Goal: Check status: Check status

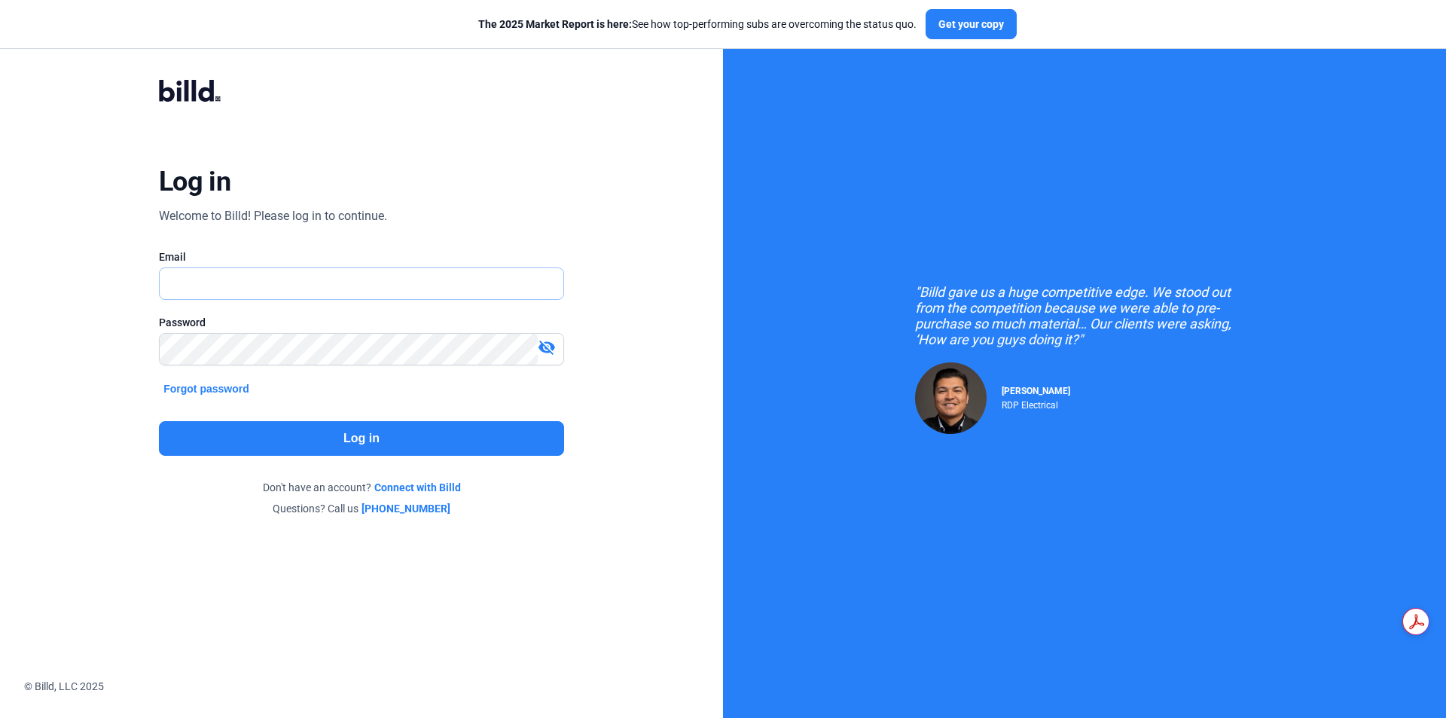
click at [384, 281] on input "text" at bounding box center [353, 283] width 387 height 31
type input "[PERSON_NAME][EMAIL_ADDRESS][DOMAIN_NAME]"
click at [461, 431] on button "Log in" at bounding box center [361, 438] width 405 height 35
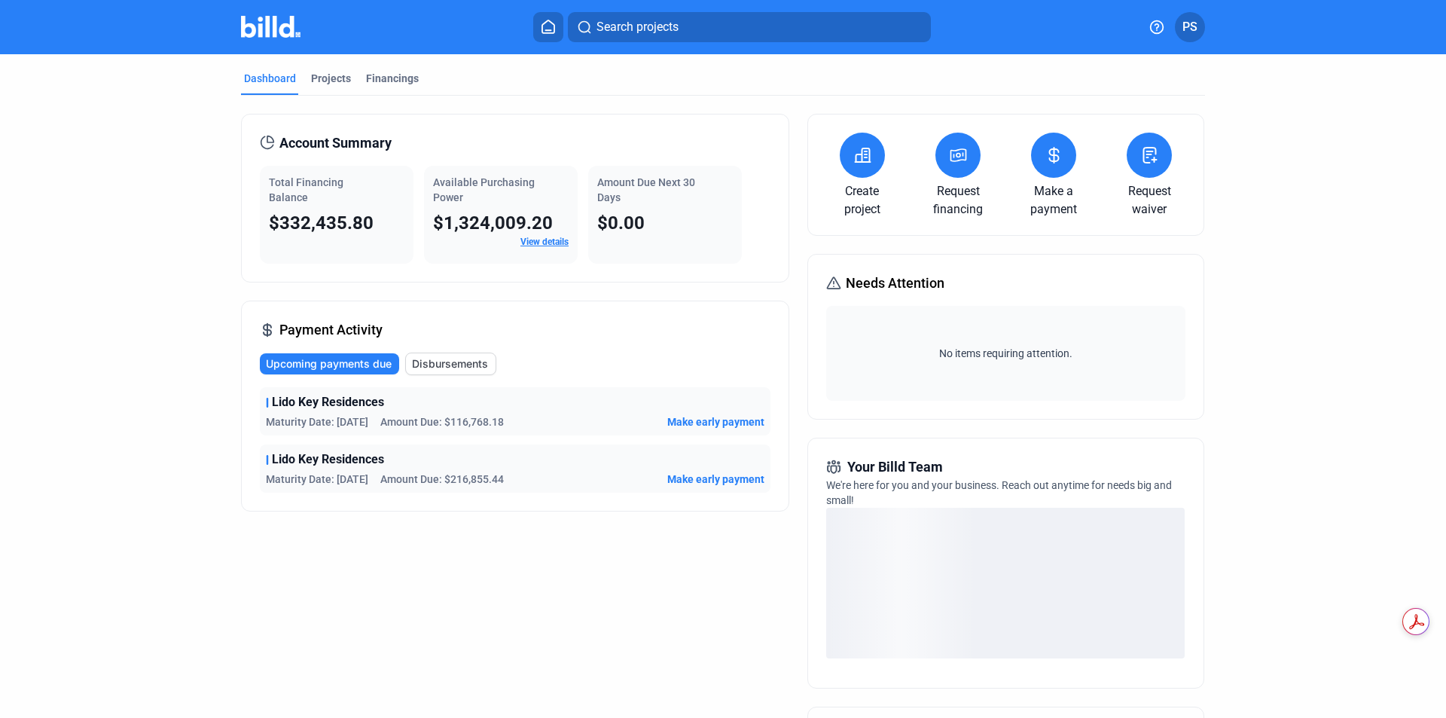
click at [1047, 167] on button at bounding box center [1053, 155] width 45 height 45
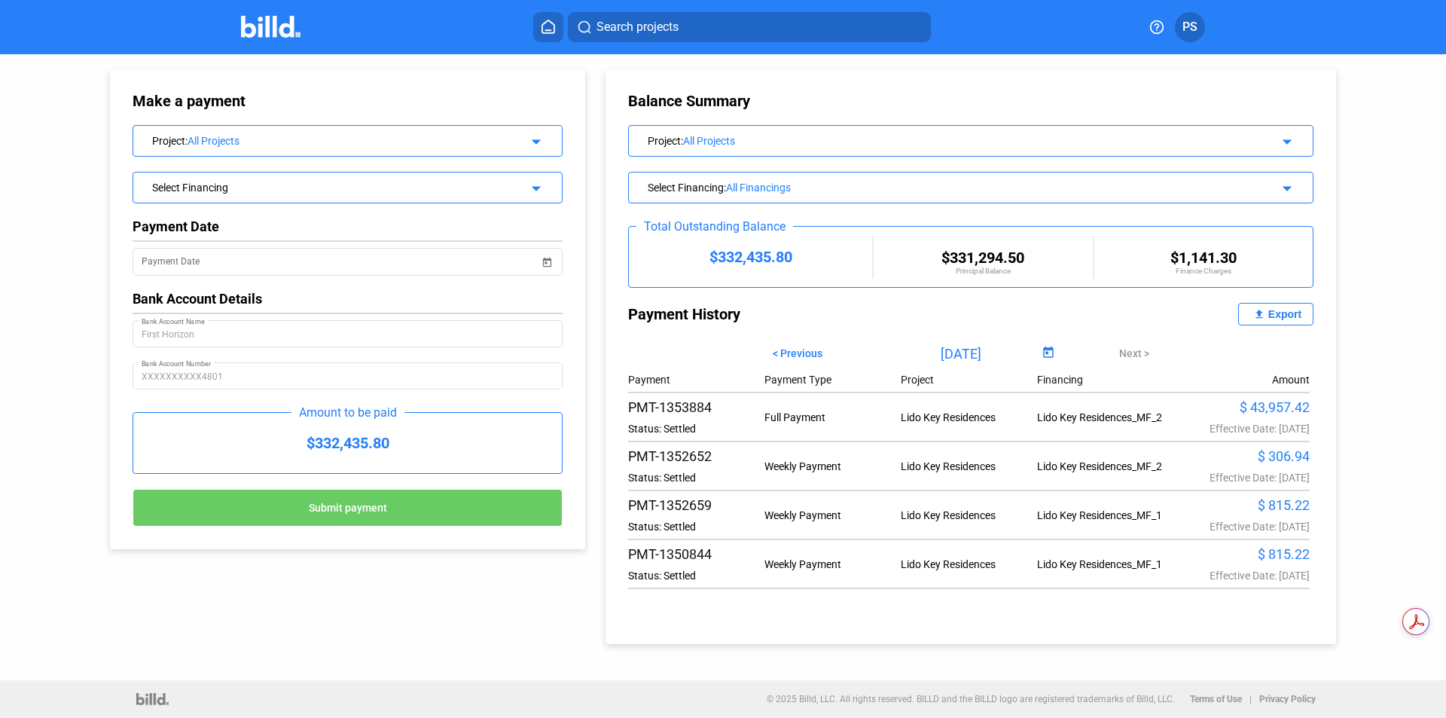
click at [1287, 194] on mat-icon "arrow_drop_down" at bounding box center [1285, 186] width 18 height 18
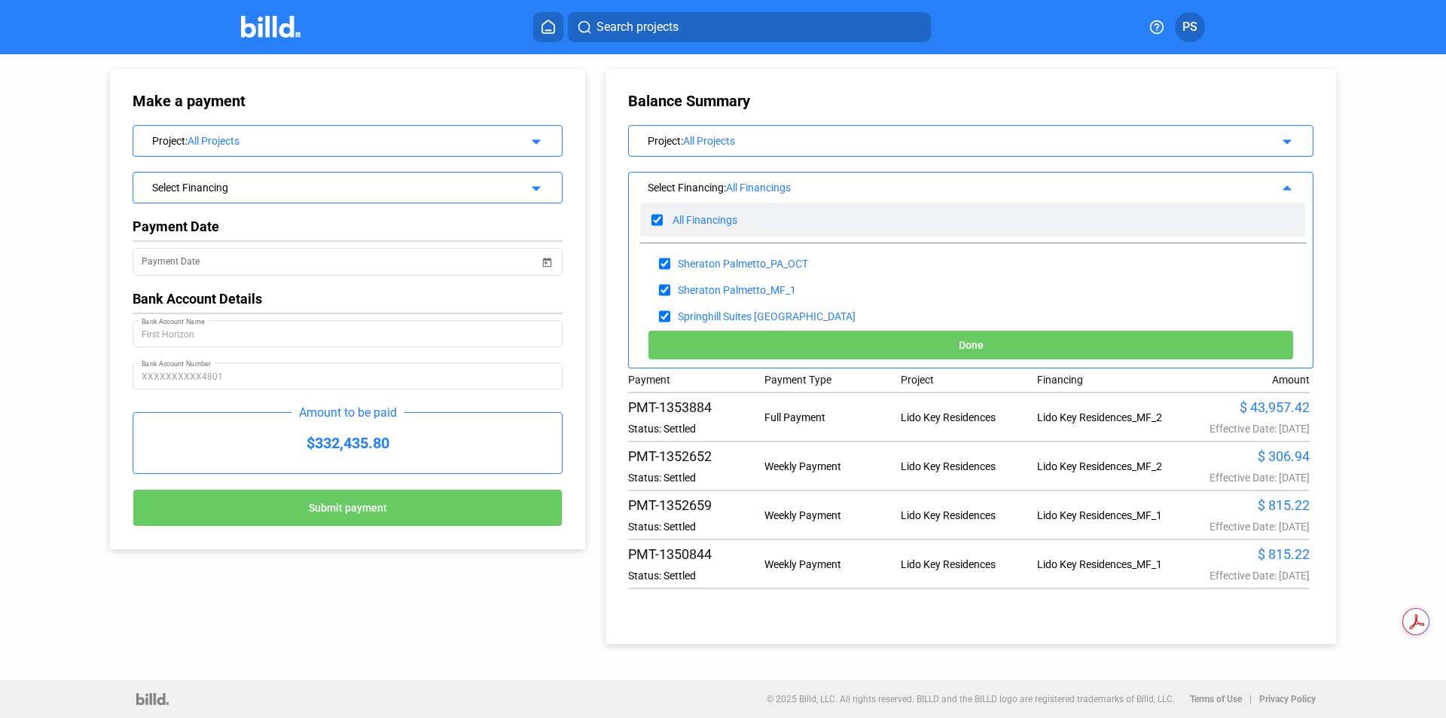
click at [654, 219] on input "checkbox" at bounding box center [656, 220] width 11 height 23
checkbox input "false"
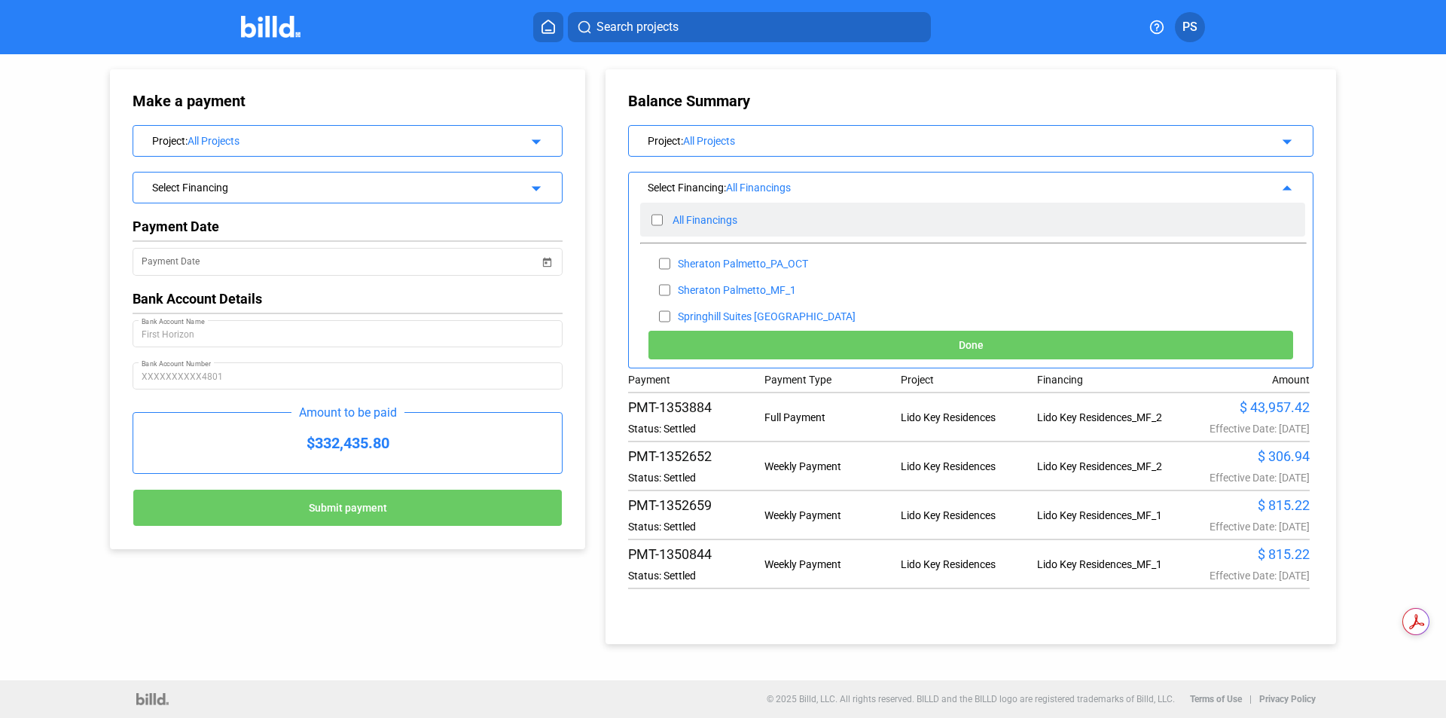
checkbox input "false"
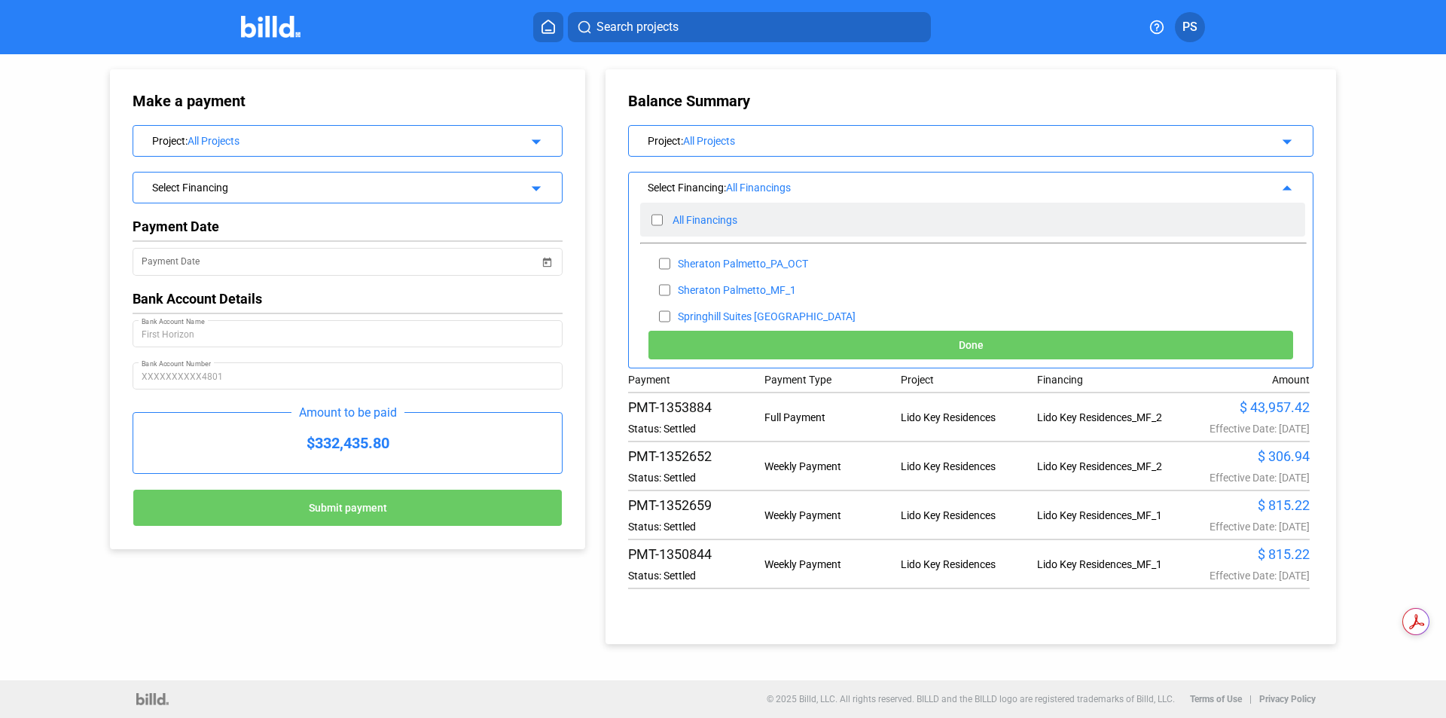
checkbox input "false"
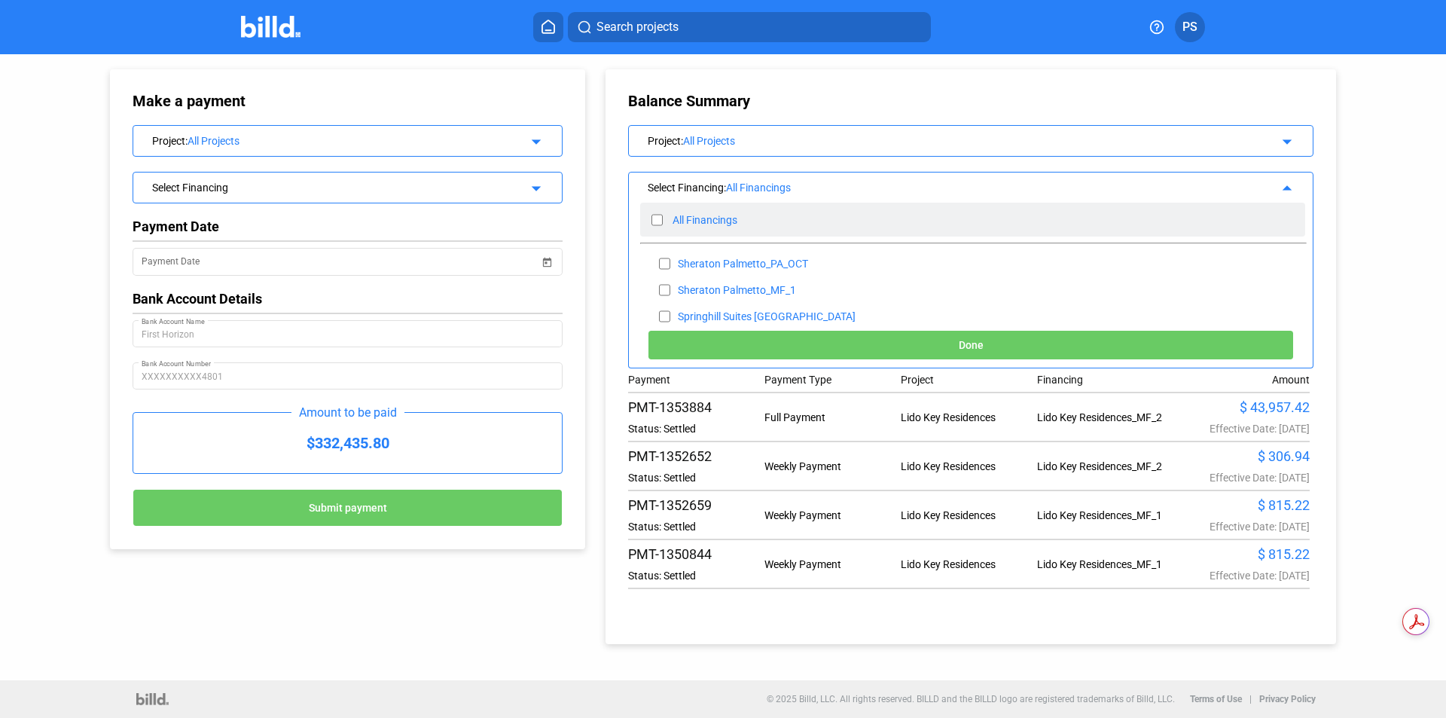
checkbox input "false"
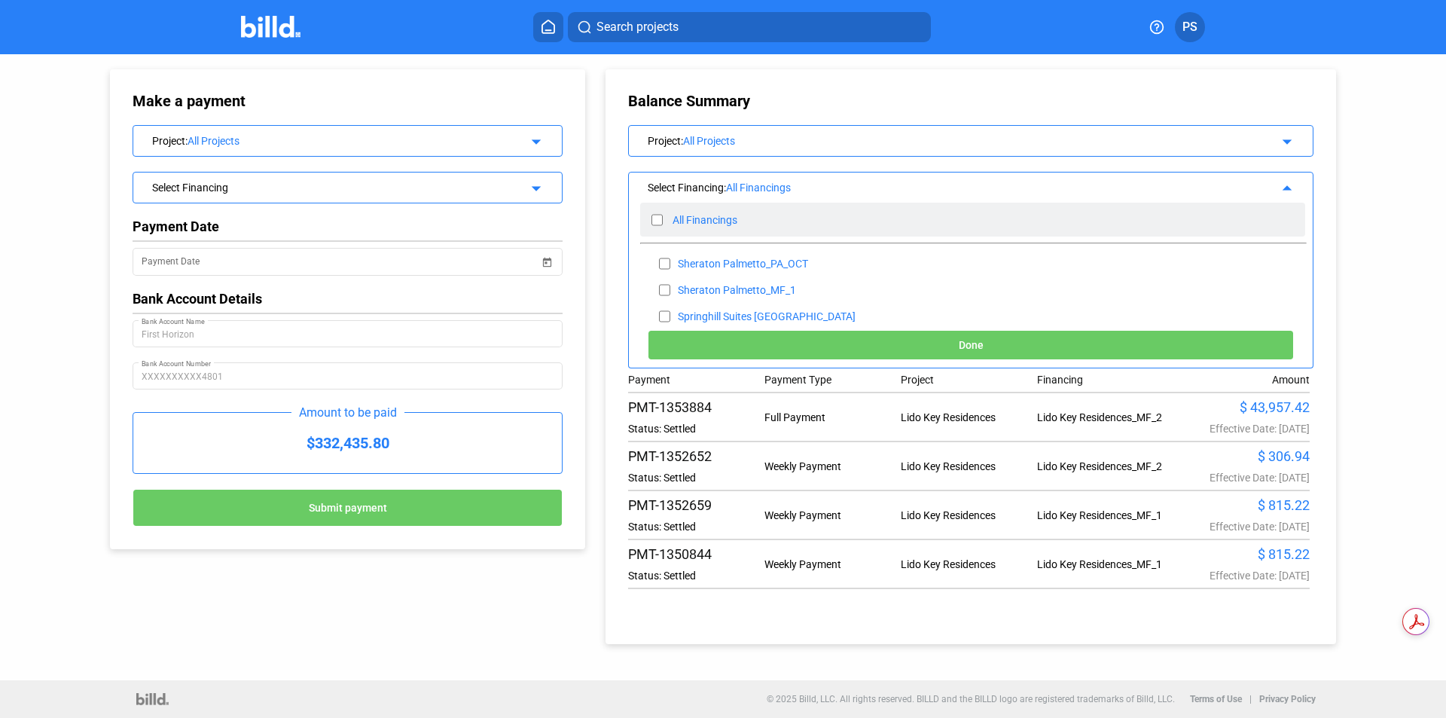
checkbox input "false"
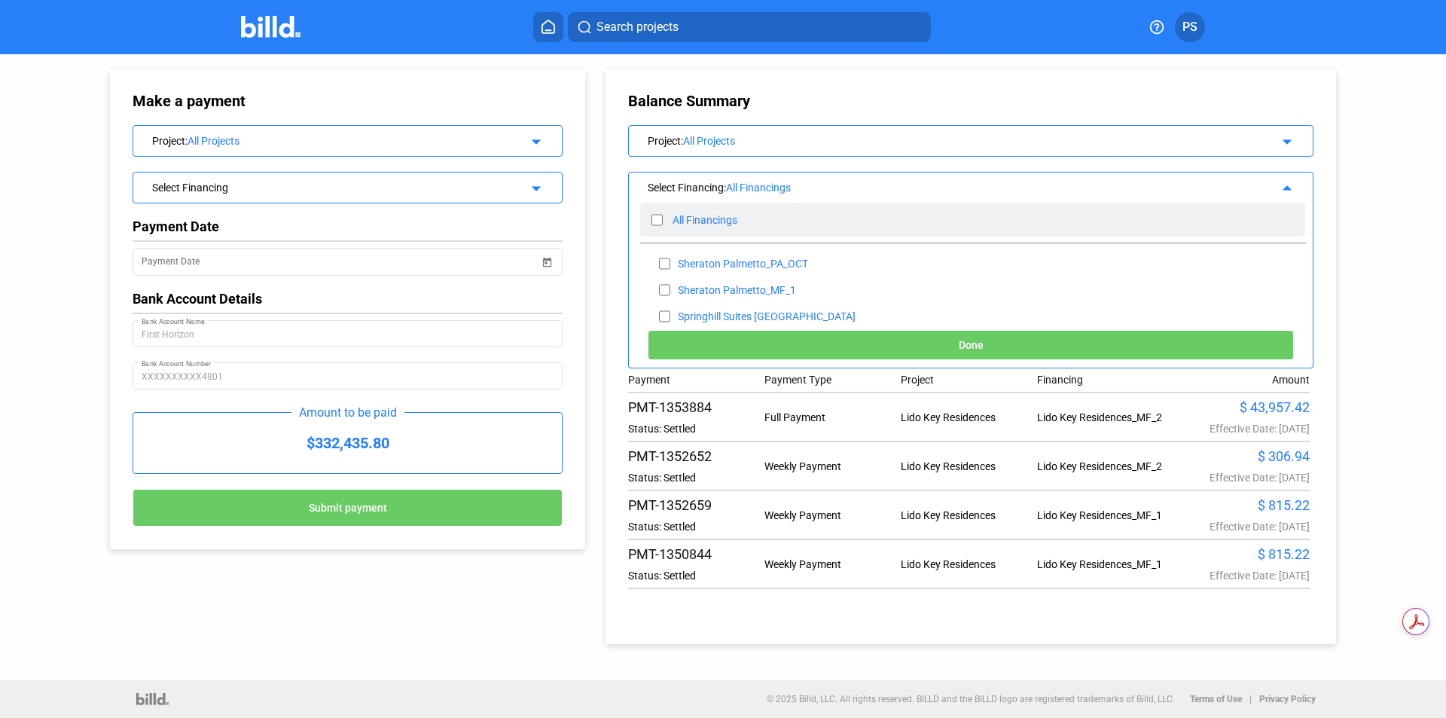
checkbox input "false"
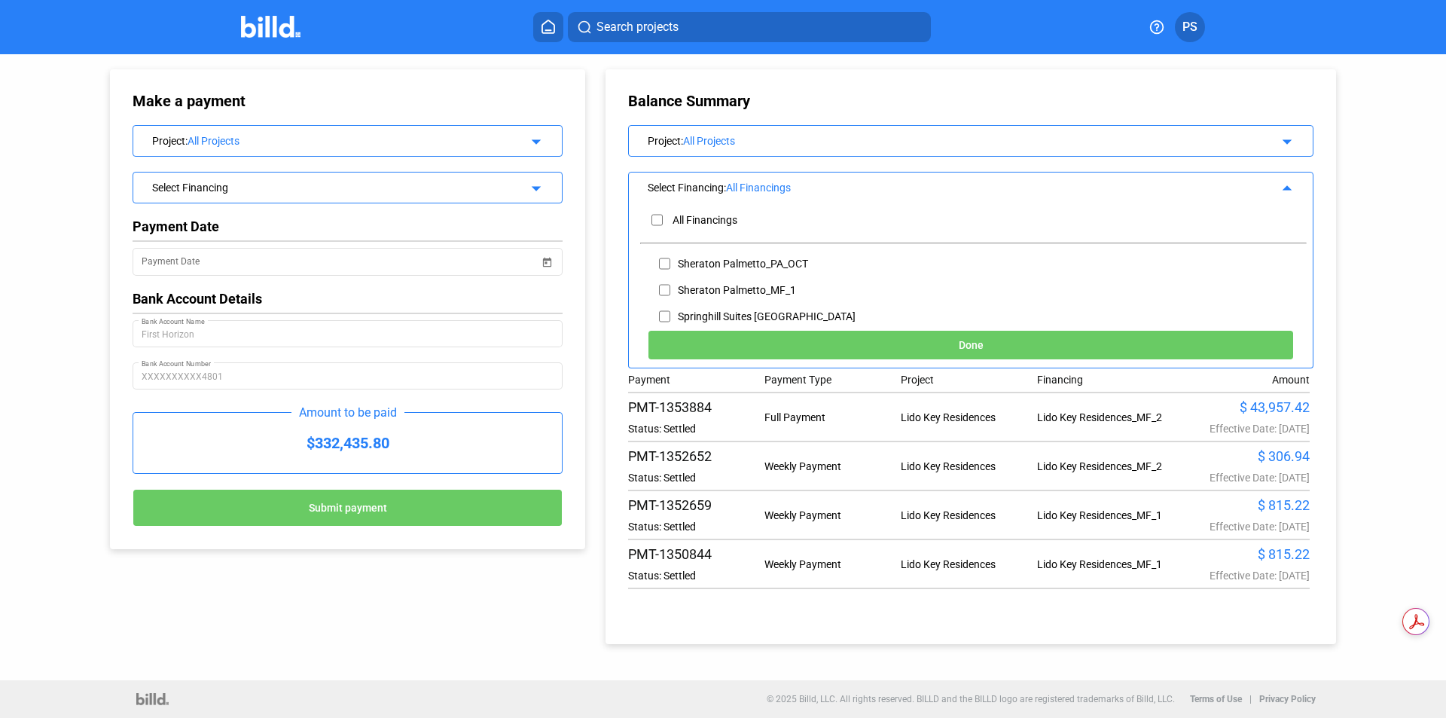
click at [1285, 192] on mat-icon "arrow_drop_up" at bounding box center [1285, 186] width 18 height 18
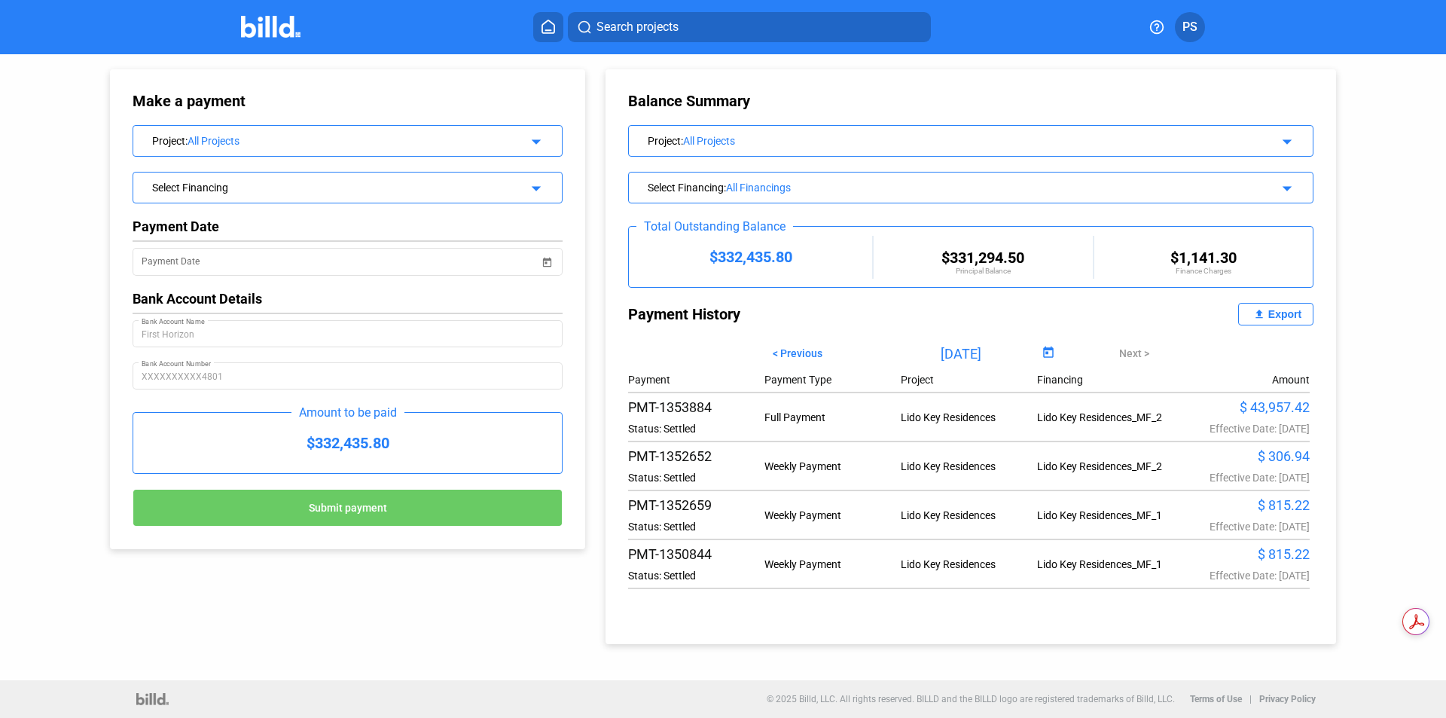
click at [1291, 139] on mat-icon "arrow_drop_down" at bounding box center [1285, 139] width 18 height 18
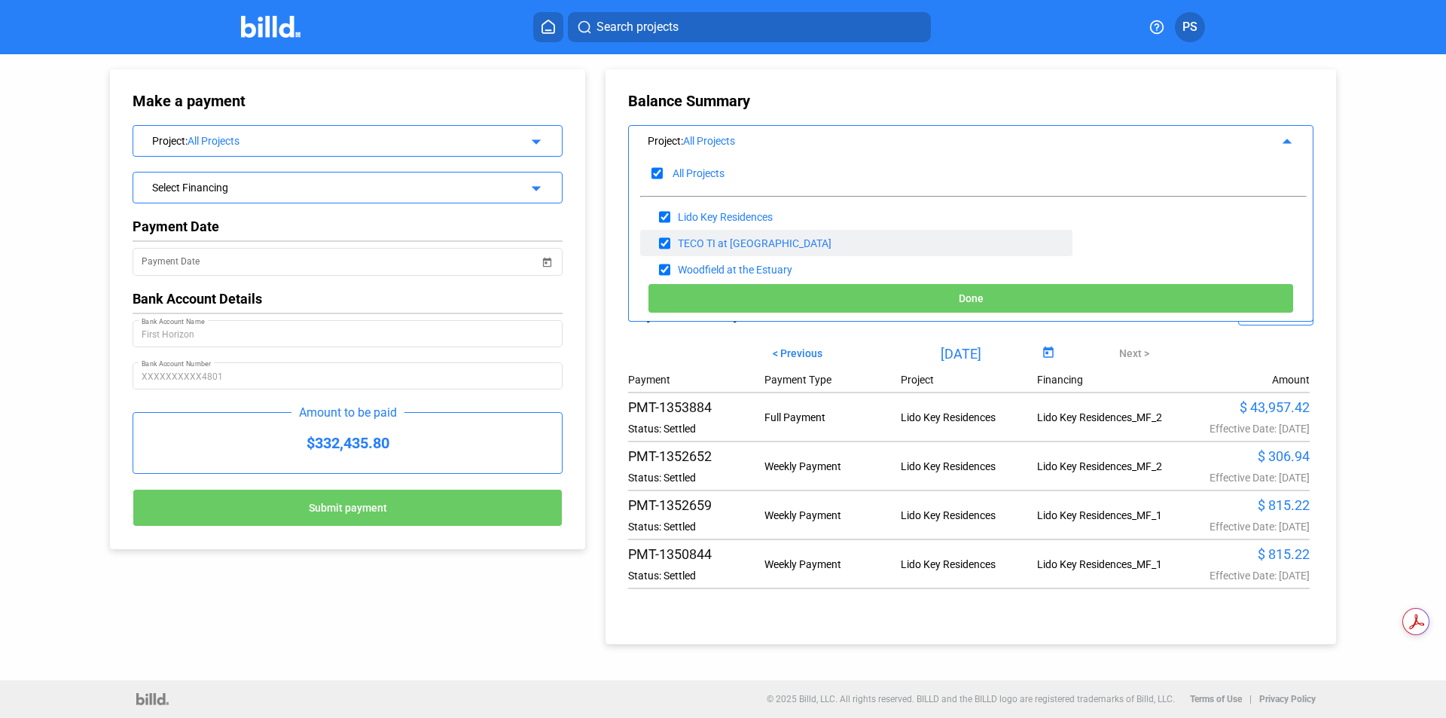
click at [662, 243] on input "checkbox" at bounding box center [664, 243] width 11 height 23
checkbox input "false"
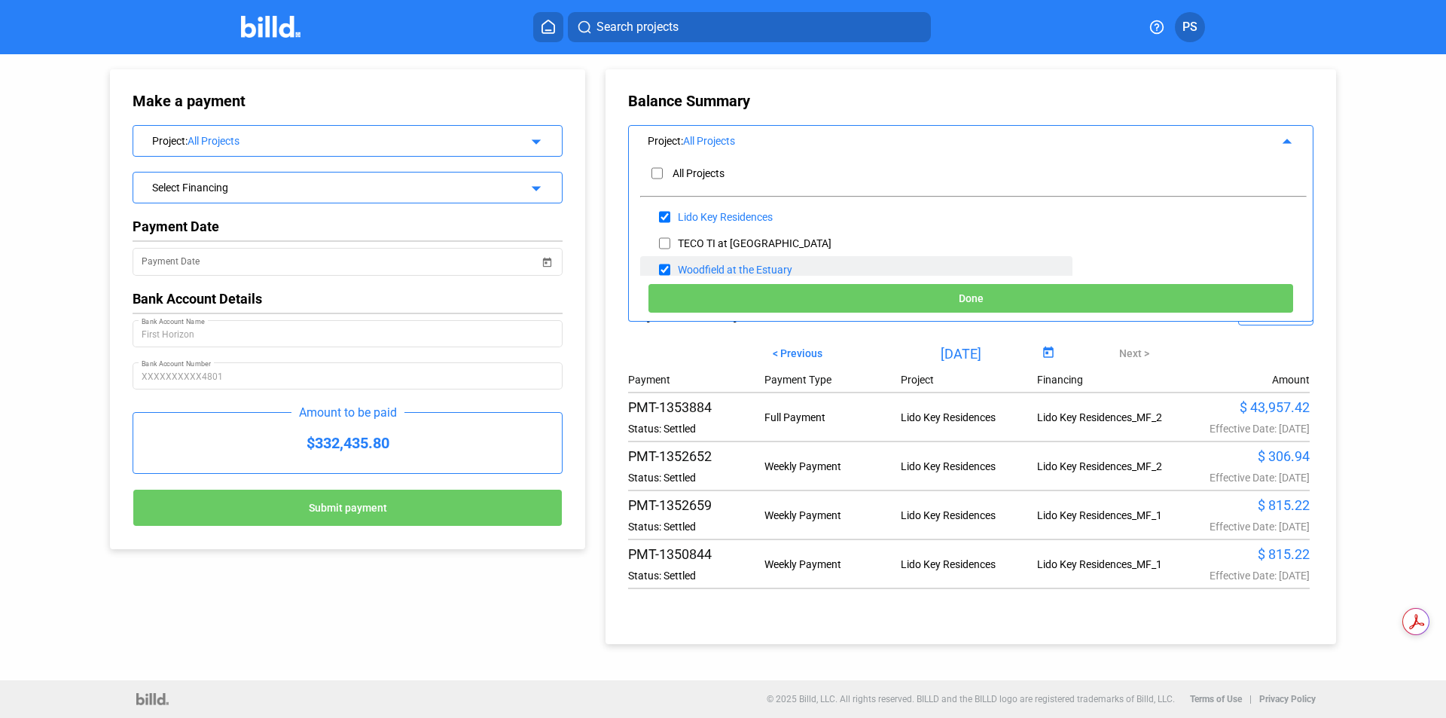
click at [663, 273] on input "checkbox" at bounding box center [664, 269] width 11 height 23
checkbox input "false"
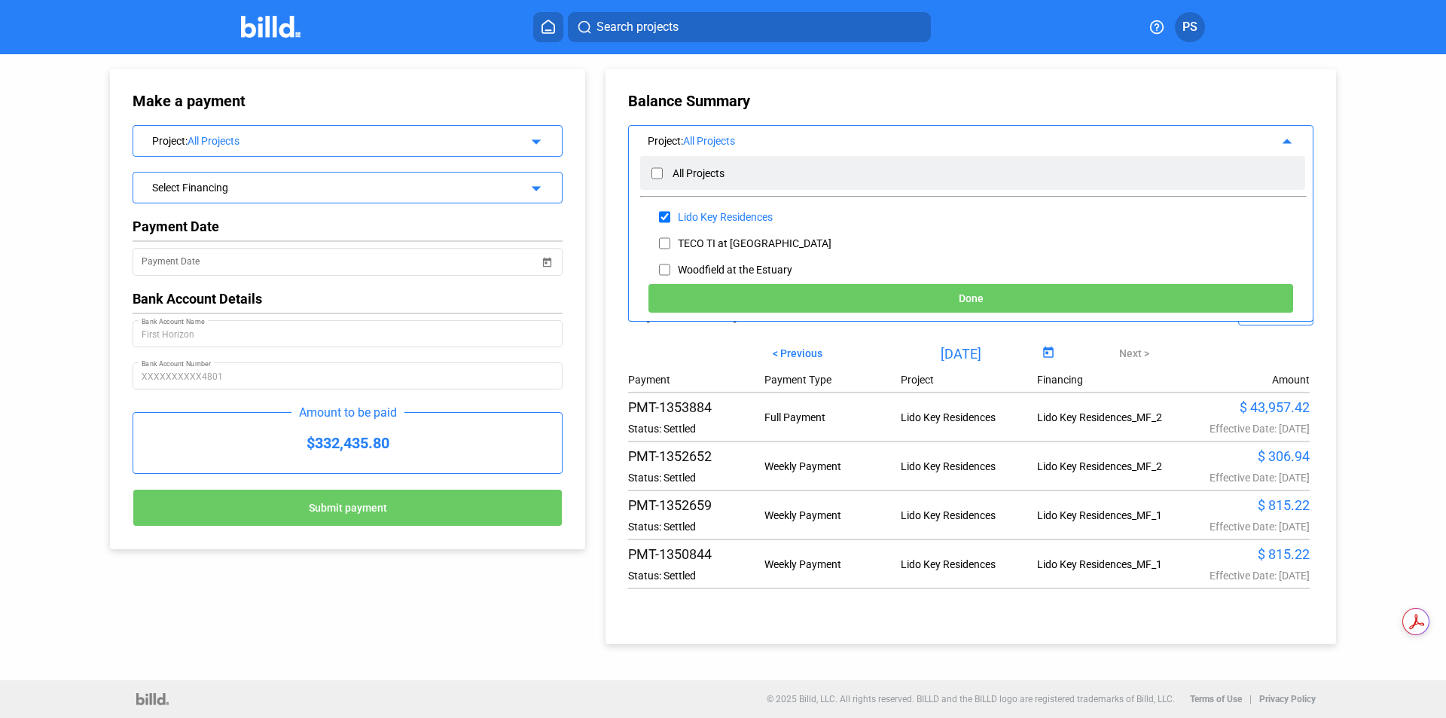
click at [651, 175] on div "All Projects" at bounding box center [972, 173] width 665 height 34
checkbox input "true"
click at [653, 176] on input "checkbox" at bounding box center [656, 173] width 11 height 23
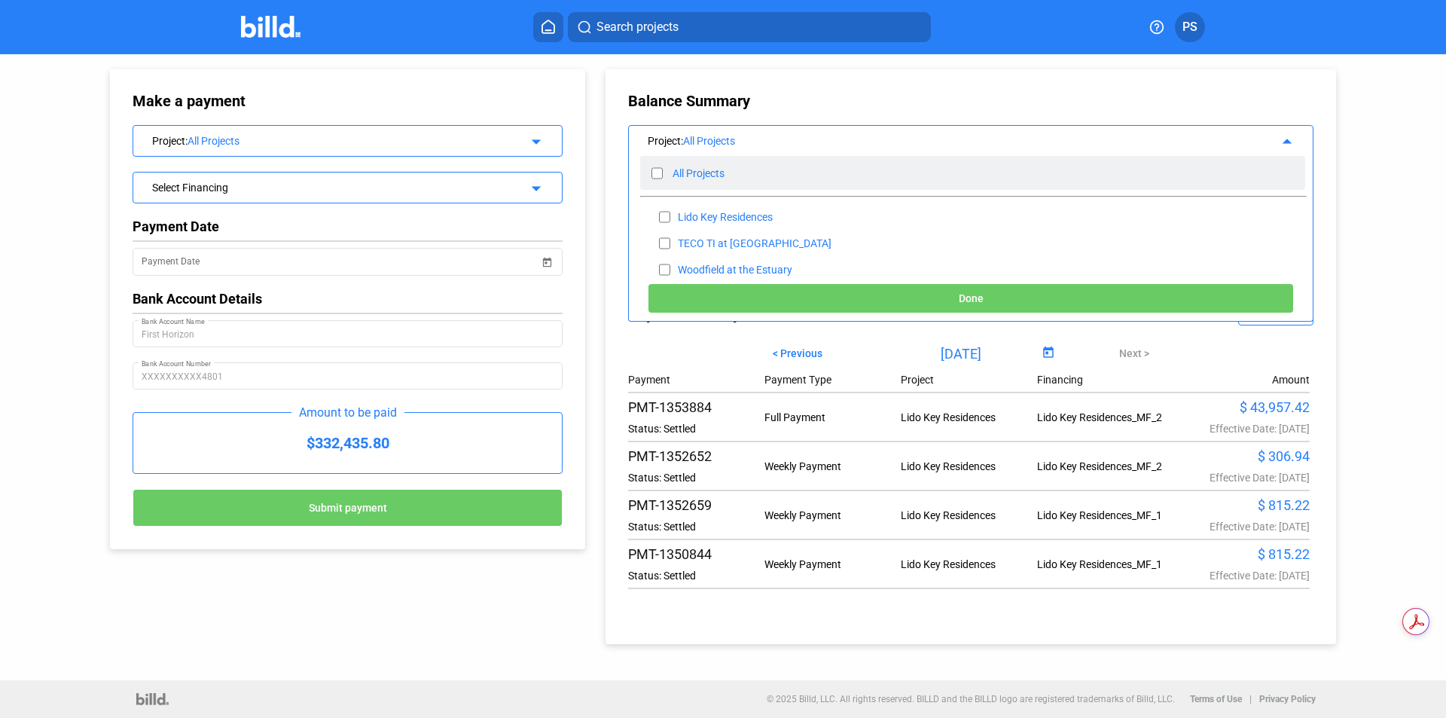
checkbox input "false"
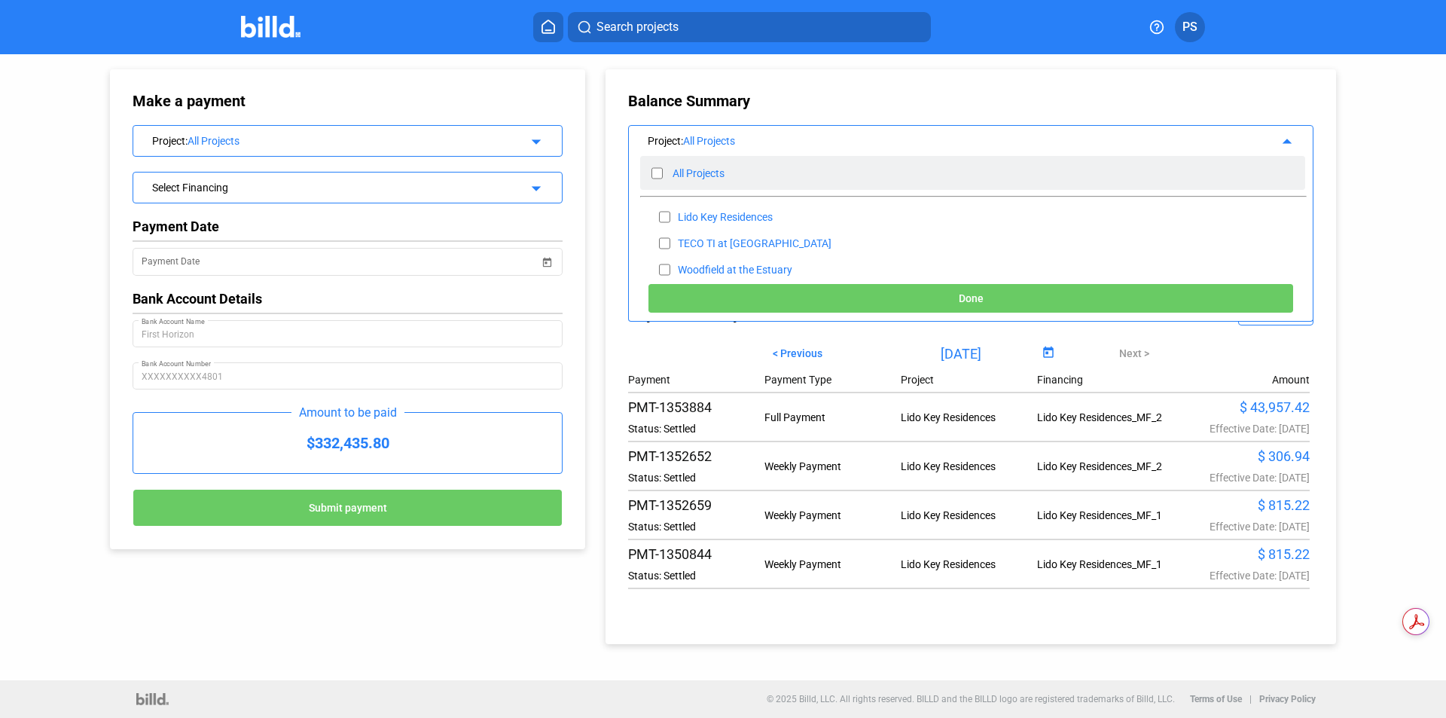
checkbox input "false"
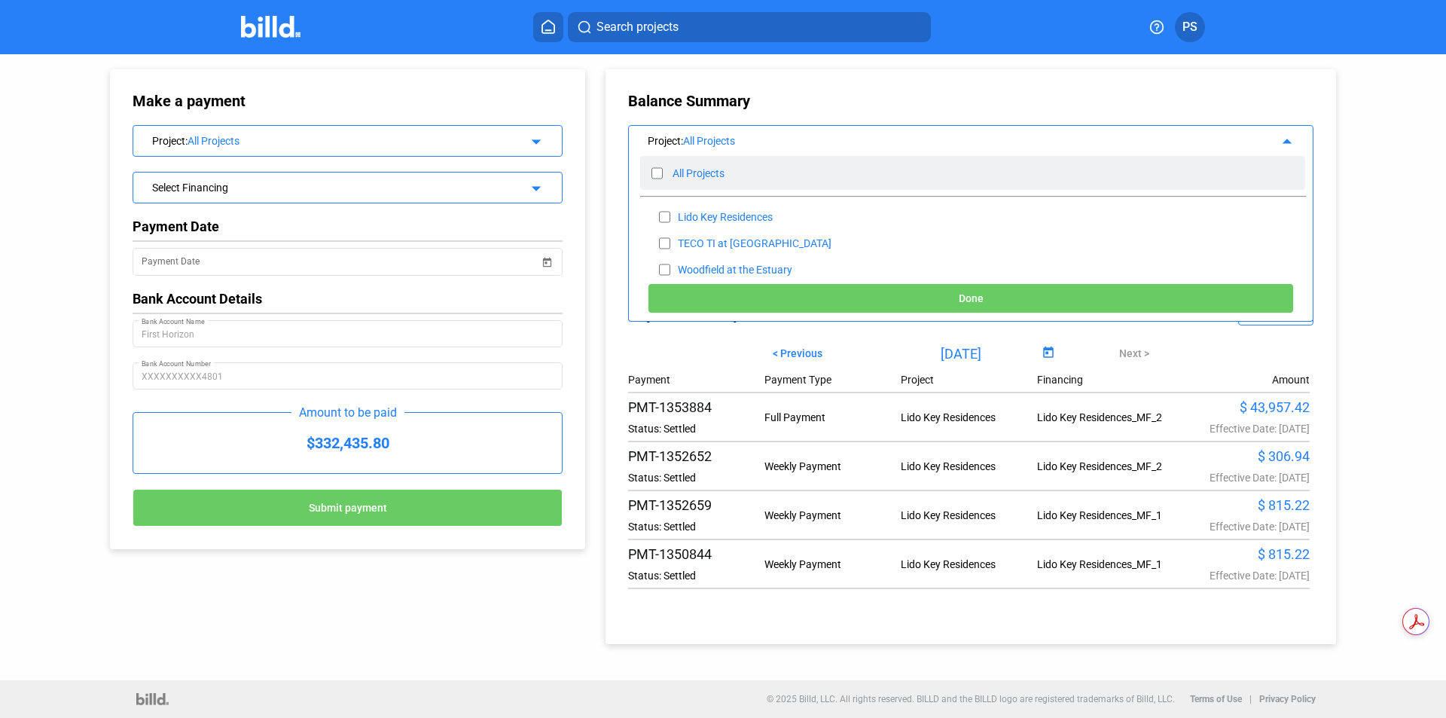
checkbox input "false"
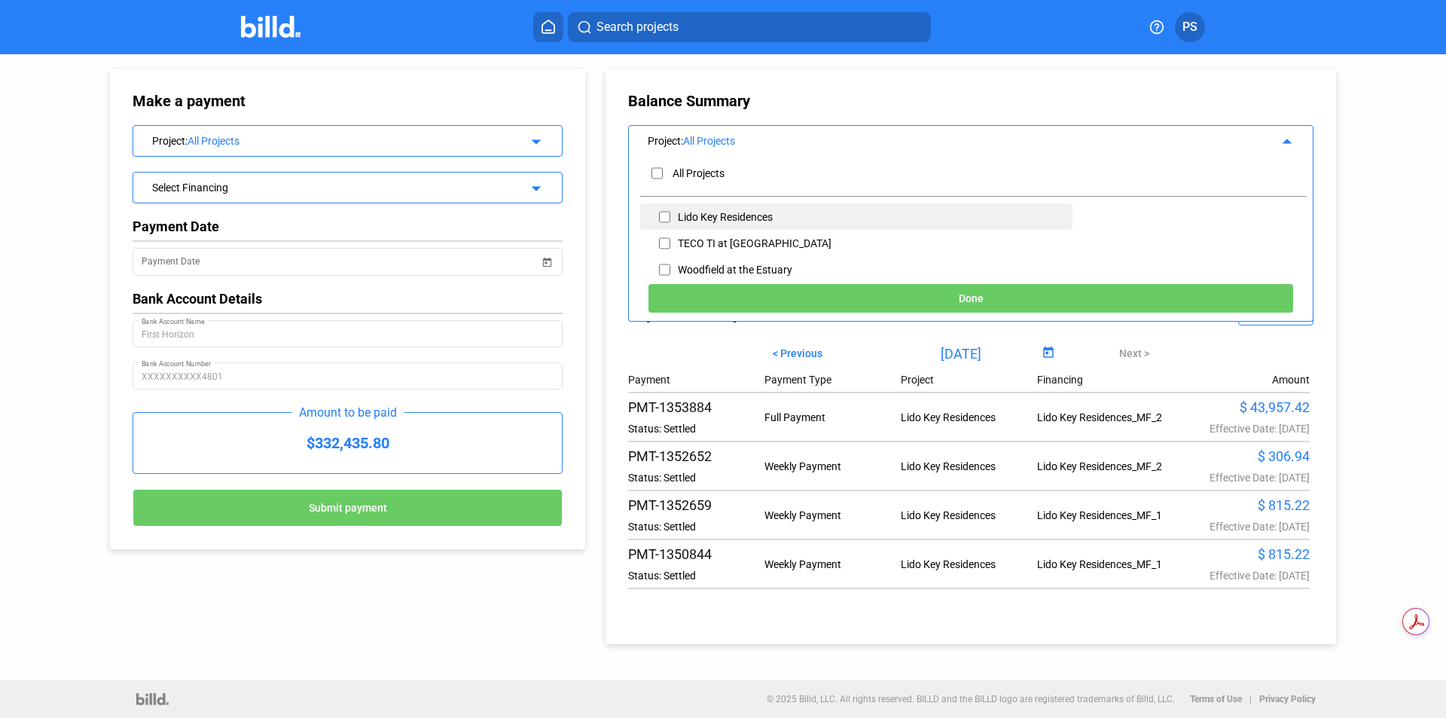
click at [661, 224] on input "checkbox" at bounding box center [664, 217] width 11 height 23
checkbox input "true"
click at [1059, 300] on button "Done" at bounding box center [971, 298] width 646 height 30
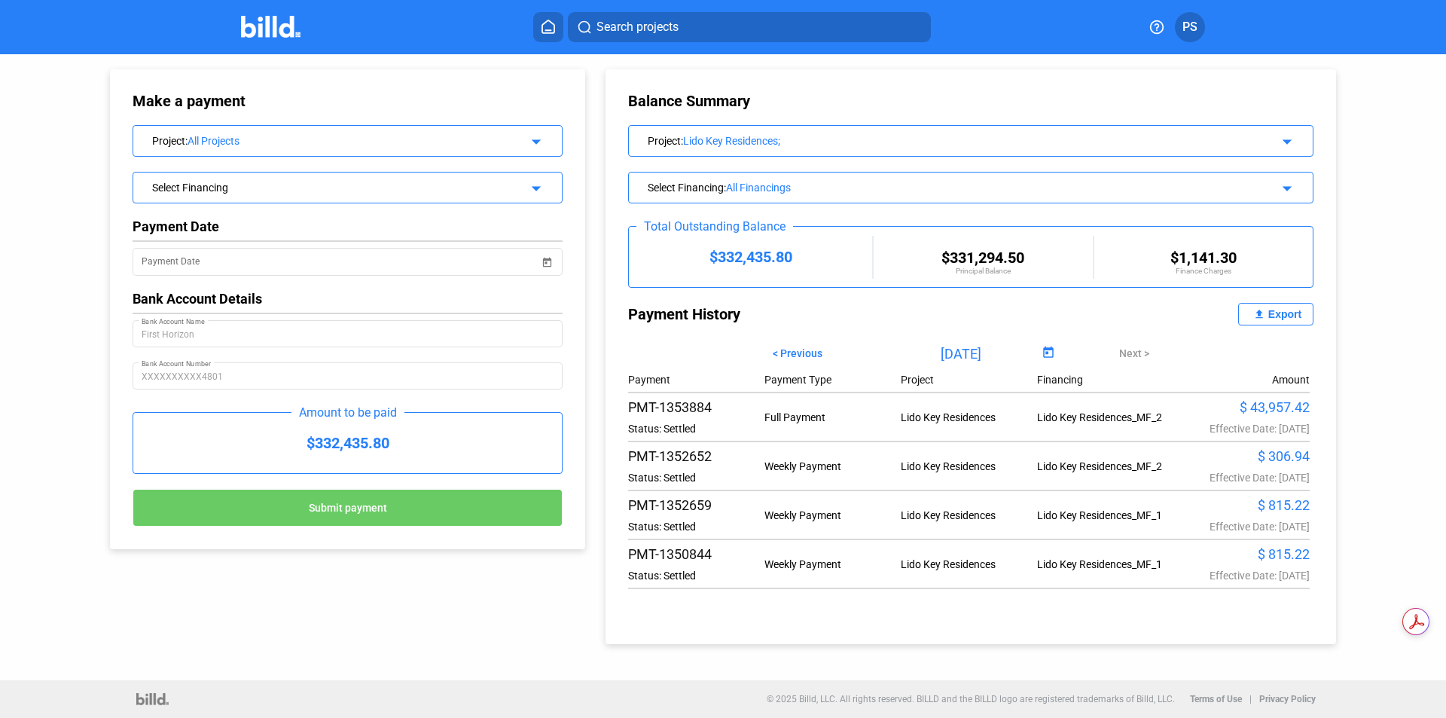
click at [1293, 186] on mat-icon "arrow_drop_down" at bounding box center [1285, 186] width 18 height 18
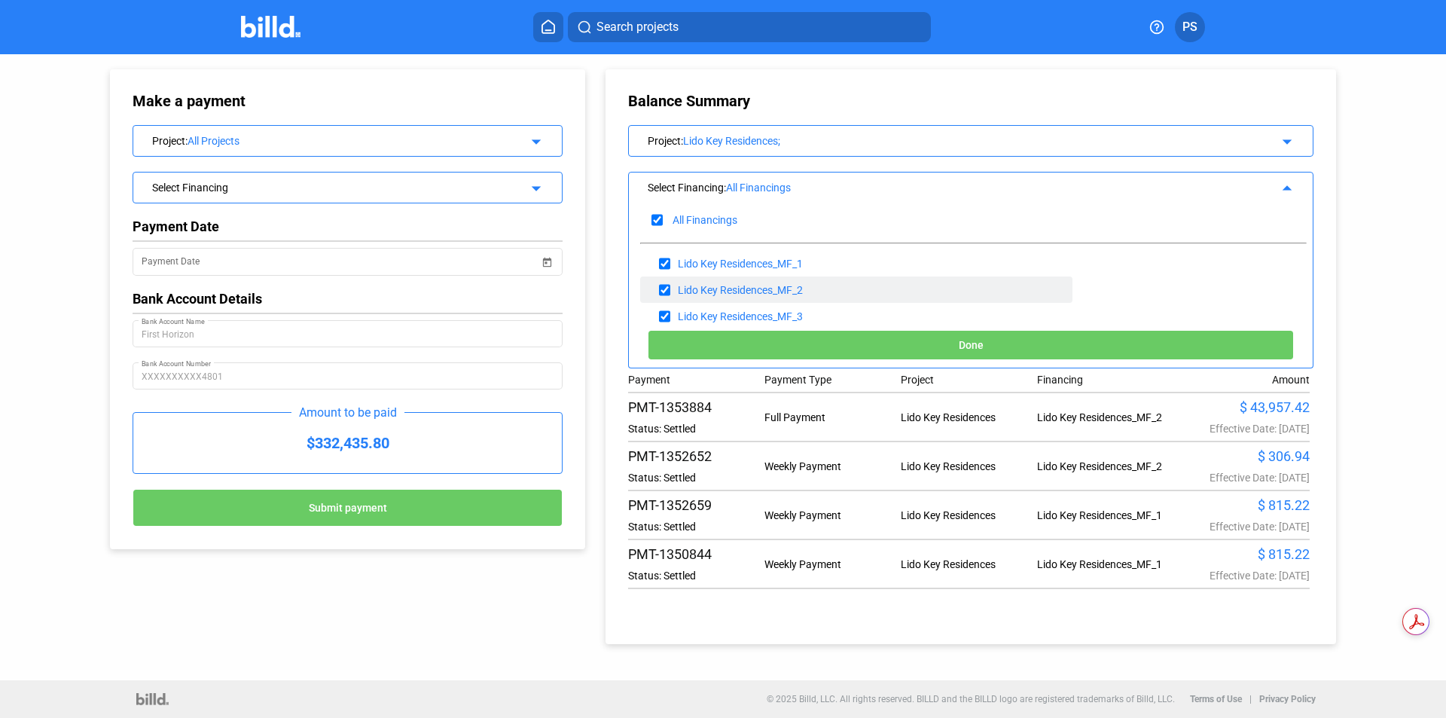
click at [665, 289] on input "checkbox" at bounding box center [664, 290] width 11 height 23
checkbox input "false"
click at [657, 316] on div "Lido Key Residences_MF_3" at bounding box center [856, 316] width 432 height 26
click at [664, 312] on input "checkbox" at bounding box center [664, 316] width 11 height 23
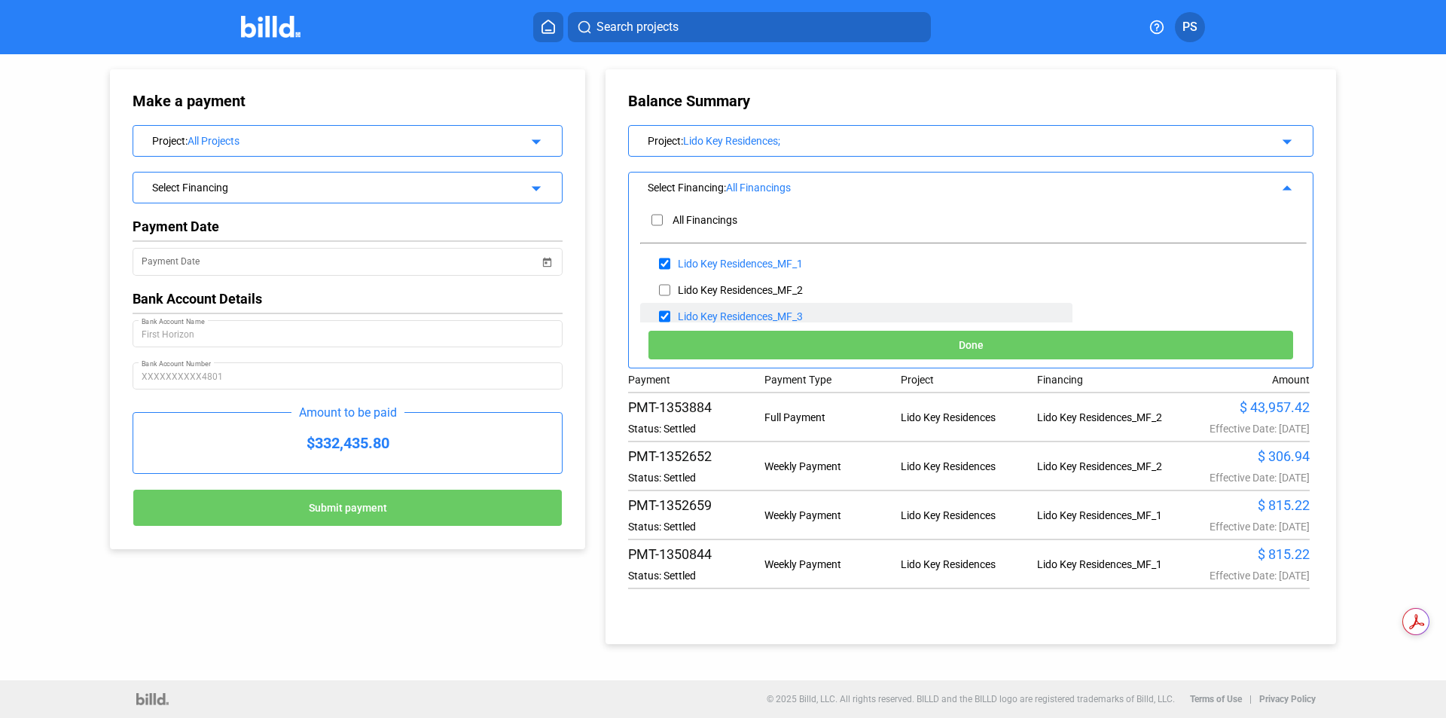
checkbox input "false"
click at [665, 261] on input "checkbox" at bounding box center [664, 263] width 11 height 23
checkbox input "false"
click at [665, 285] on input "checkbox" at bounding box center [664, 290] width 11 height 23
checkbox input "true"
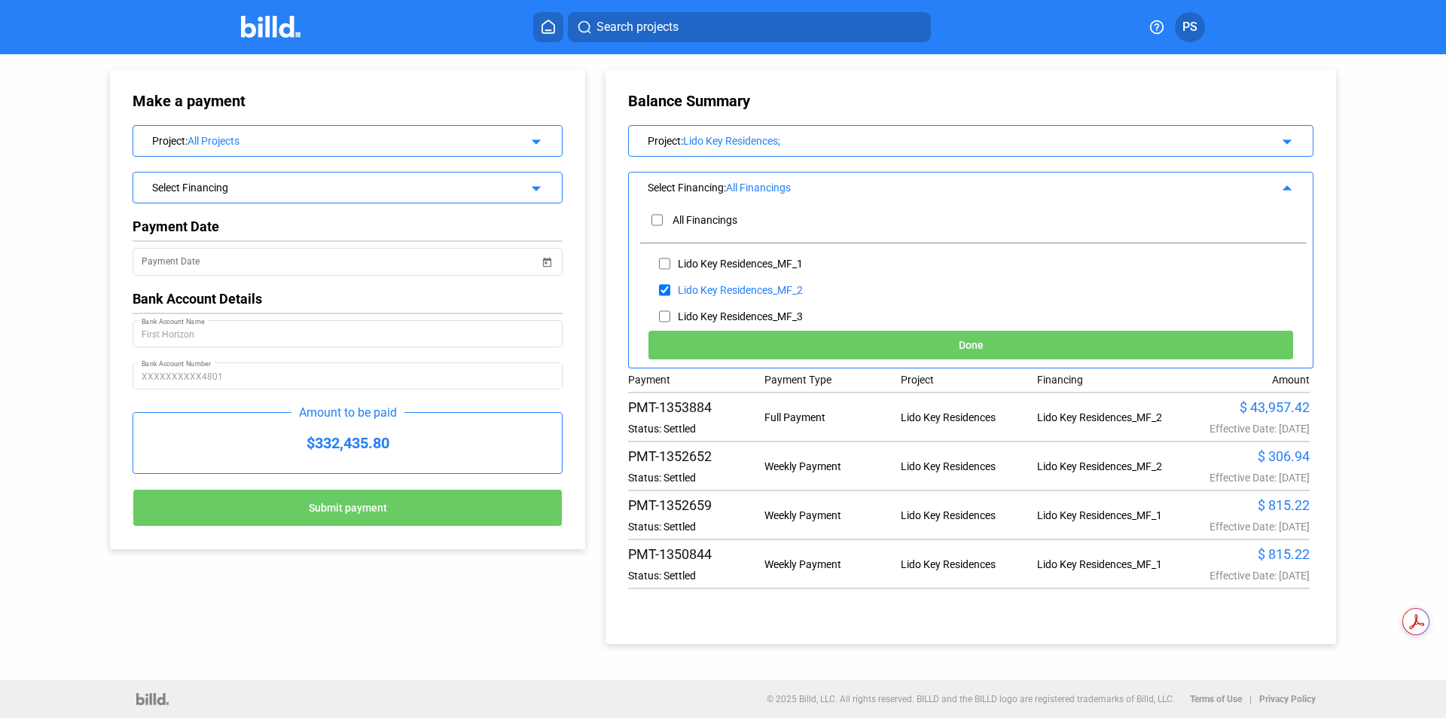
click at [871, 353] on button "Done" at bounding box center [971, 345] width 646 height 30
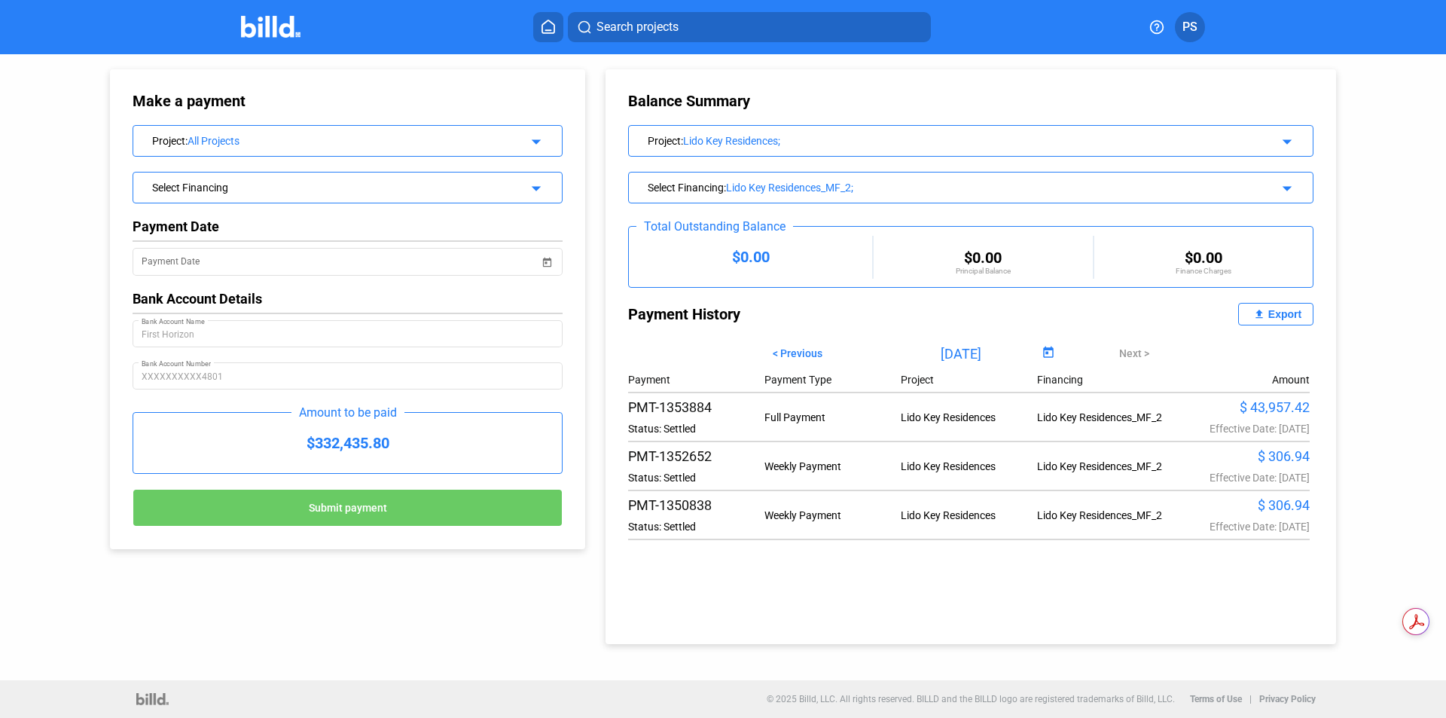
click at [1295, 191] on div "Select Financing : Lido Key Residences_MF_2; arrow_drop_down" at bounding box center [971, 185] width 684 height 26
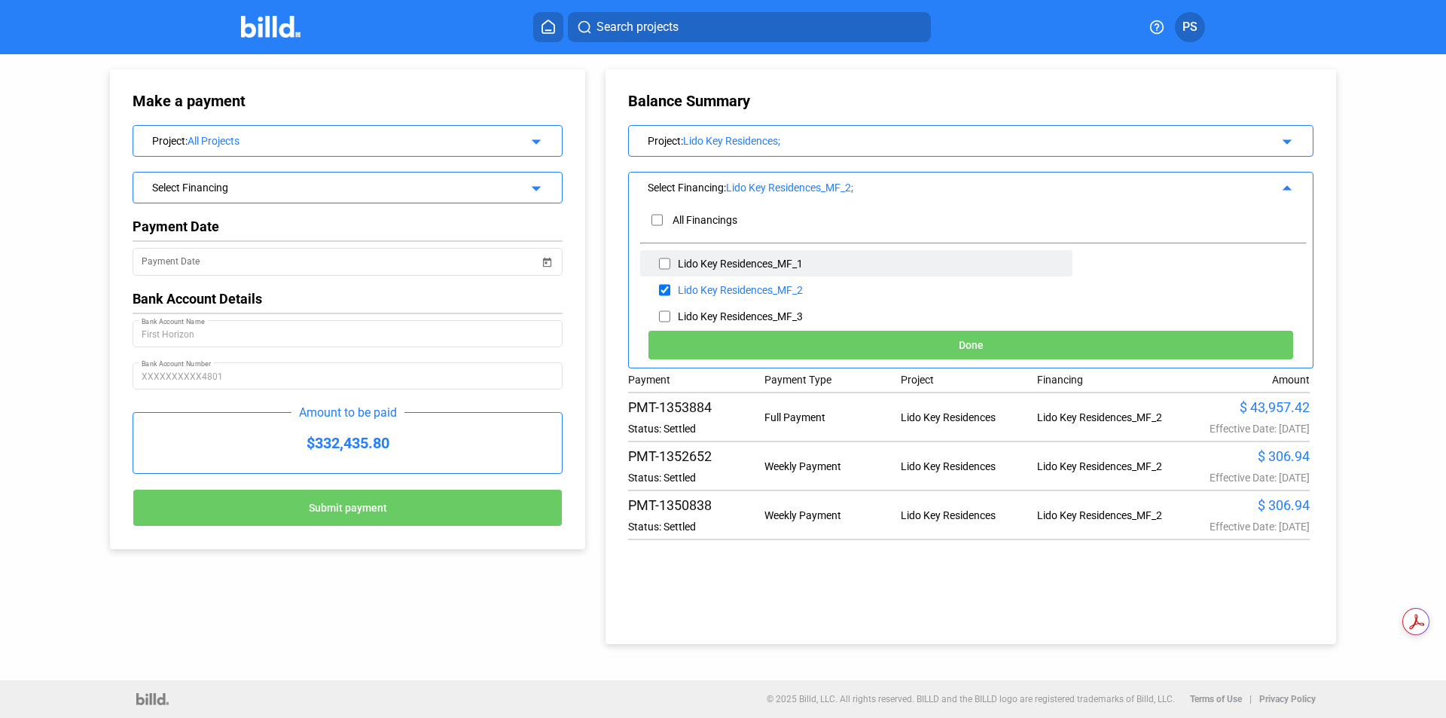
click at [753, 264] on div "Lido Key Residences_MF_1" at bounding box center [740, 264] width 125 height 12
click at [661, 261] on input "checkbox" at bounding box center [664, 263] width 11 height 23
checkbox input "true"
click at [668, 286] on input "checkbox" at bounding box center [664, 290] width 11 height 23
checkbox input "false"
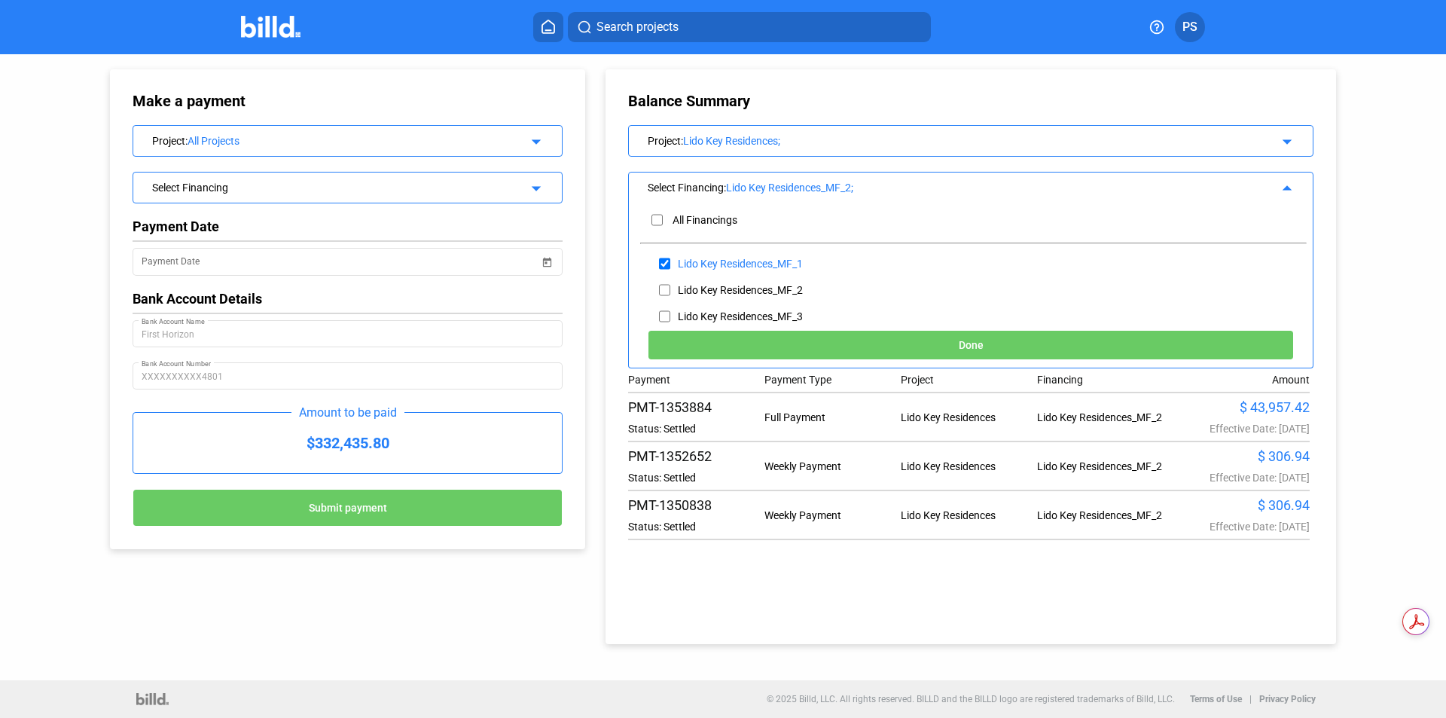
click at [785, 340] on button "Done" at bounding box center [971, 345] width 646 height 30
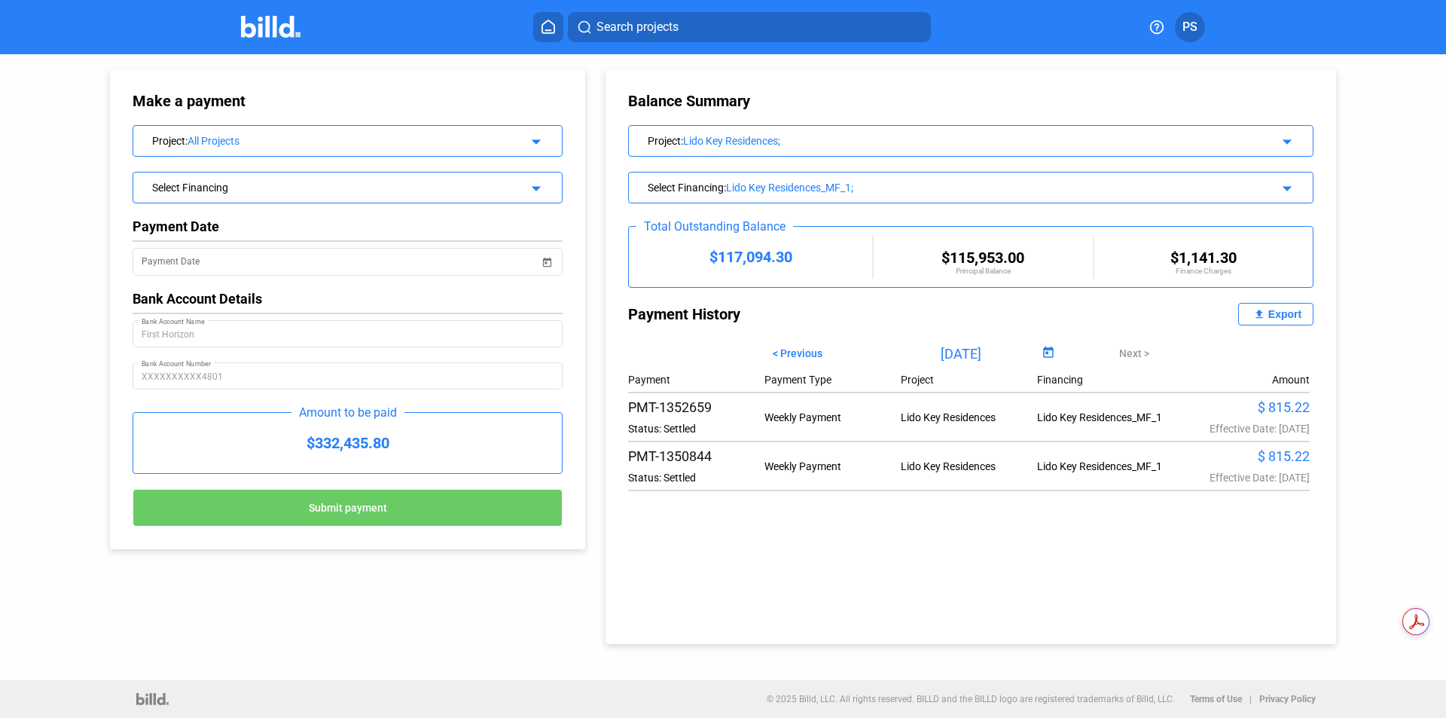
drag, startPoint x: 552, startPoint y: 26, endPoint x: 538, endPoint y: 37, distance: 17.2
click at [551, 26] on icon at bounding box center [548, 27] width 15 height 14
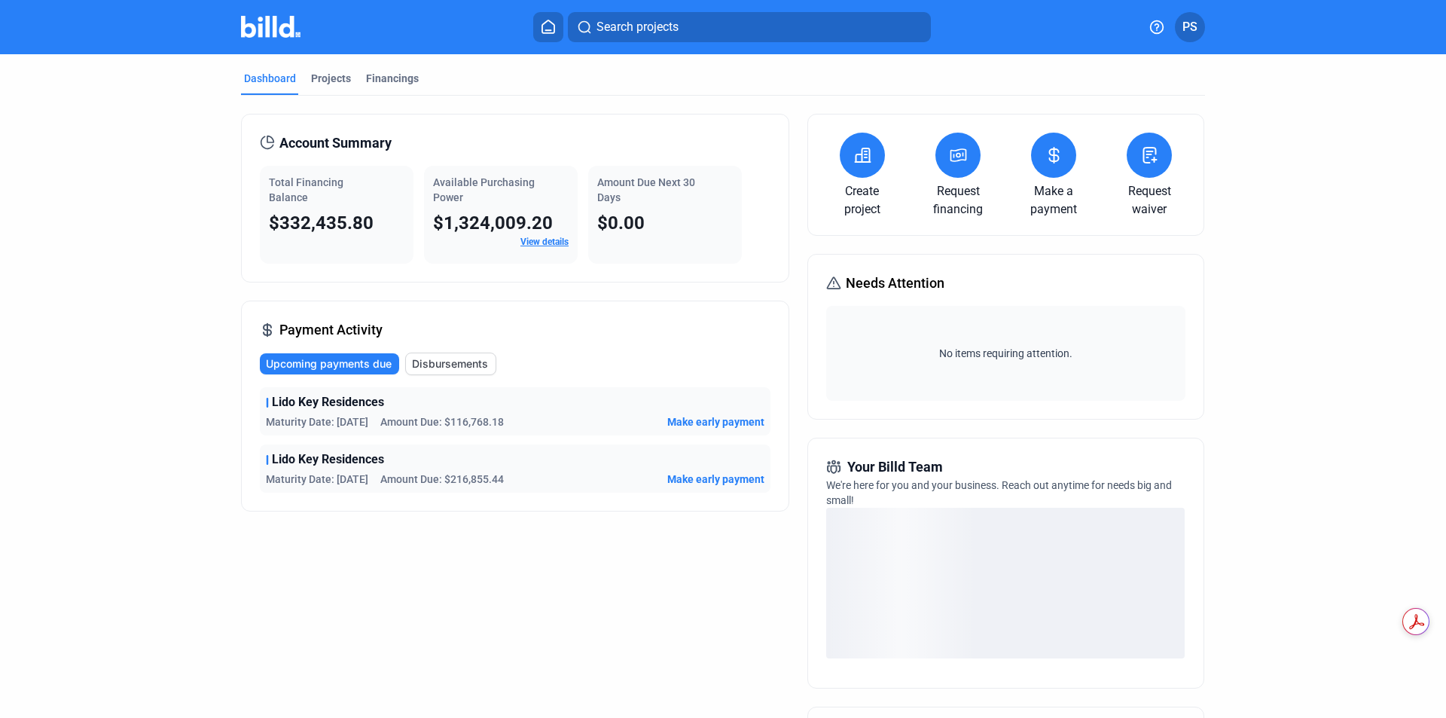
click at [450, 367] on span "Disbursements" at bounding box center [450, 363] width 76 height 15
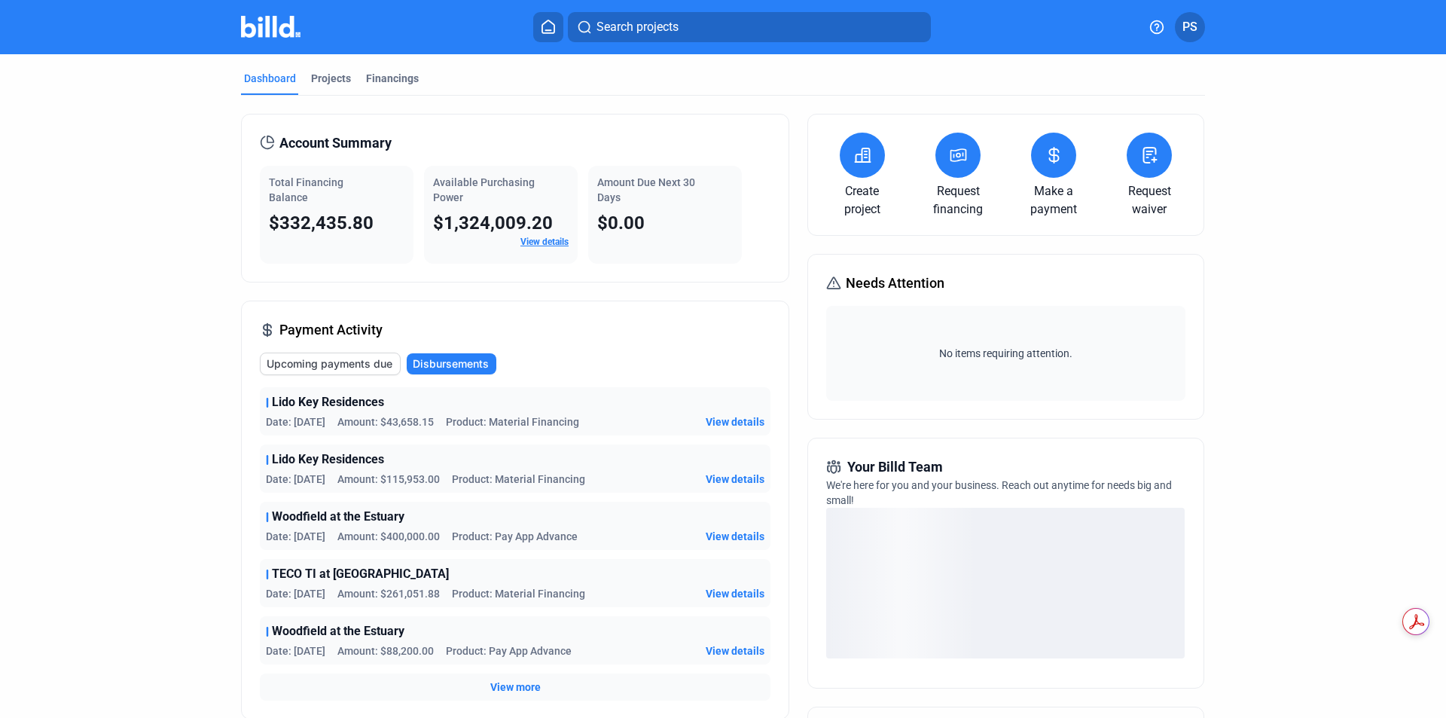
click at [744, 422] on span "View details" at bounding box center [735, 421] width 59 height 15
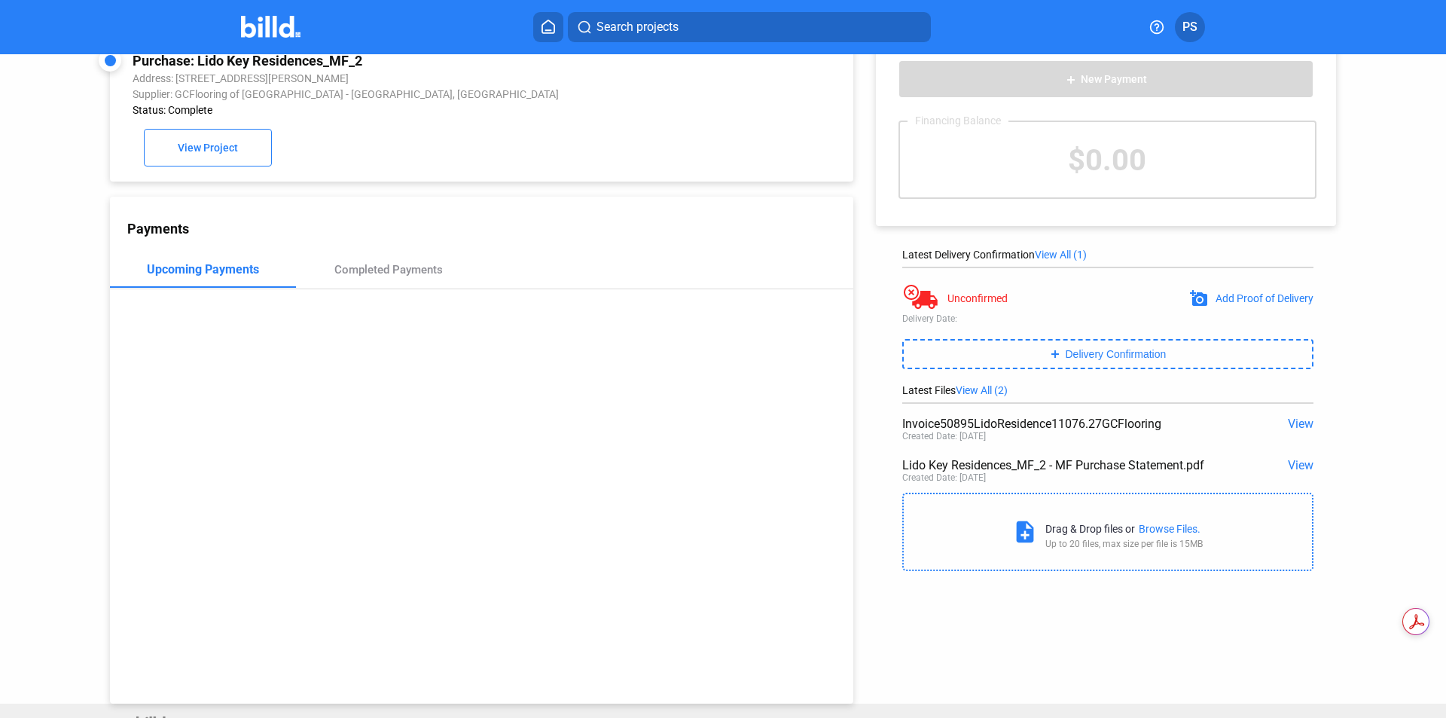
scroll to position [58, 0]
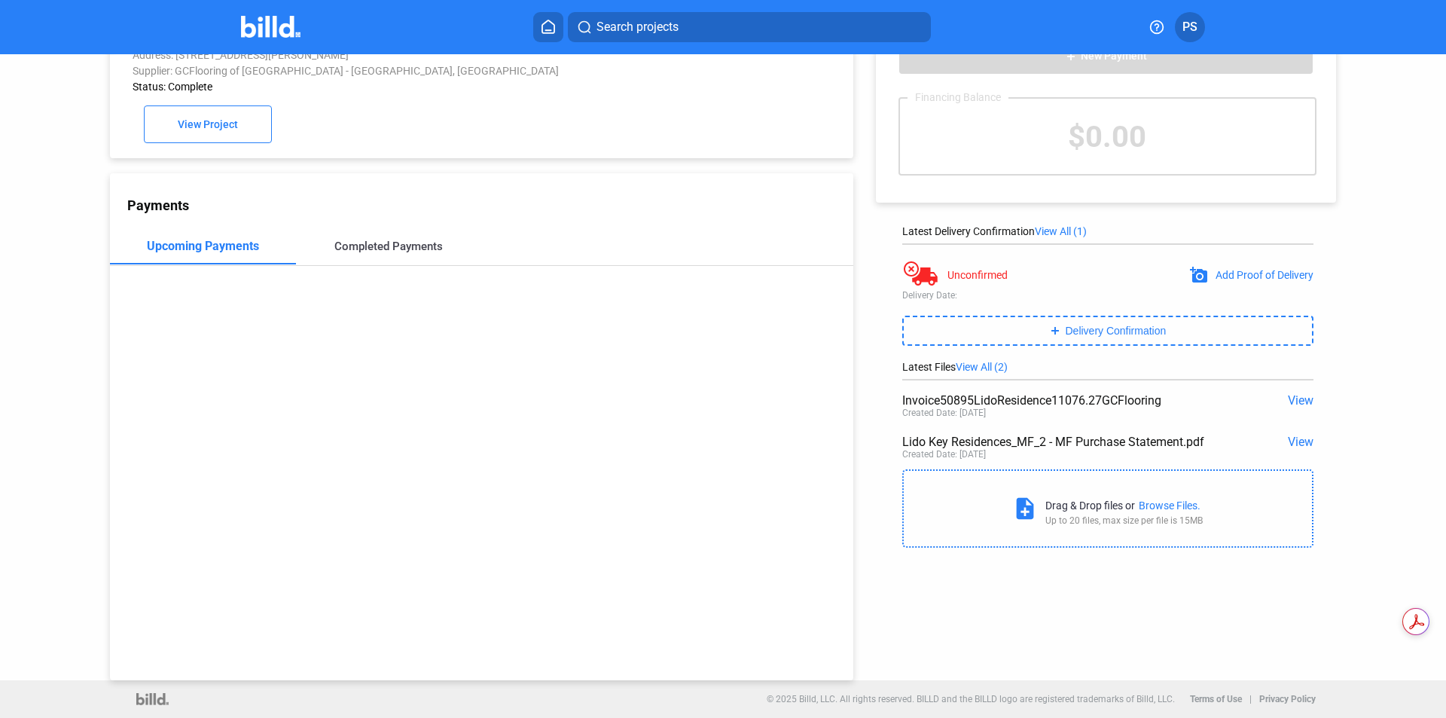
click at [382, 248] on div "Completed Payments" at bounding box center [388, 246] width 108 height 14
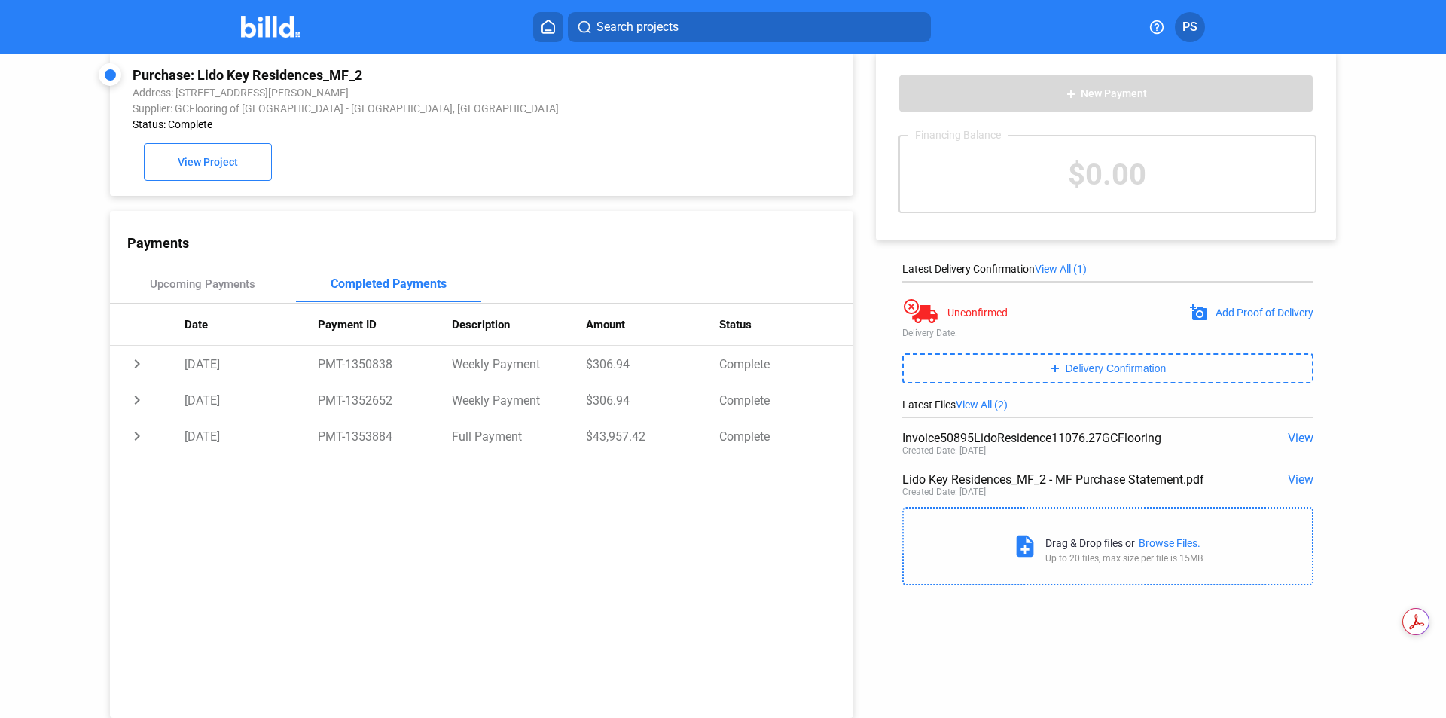
scroll to position [0, 0]
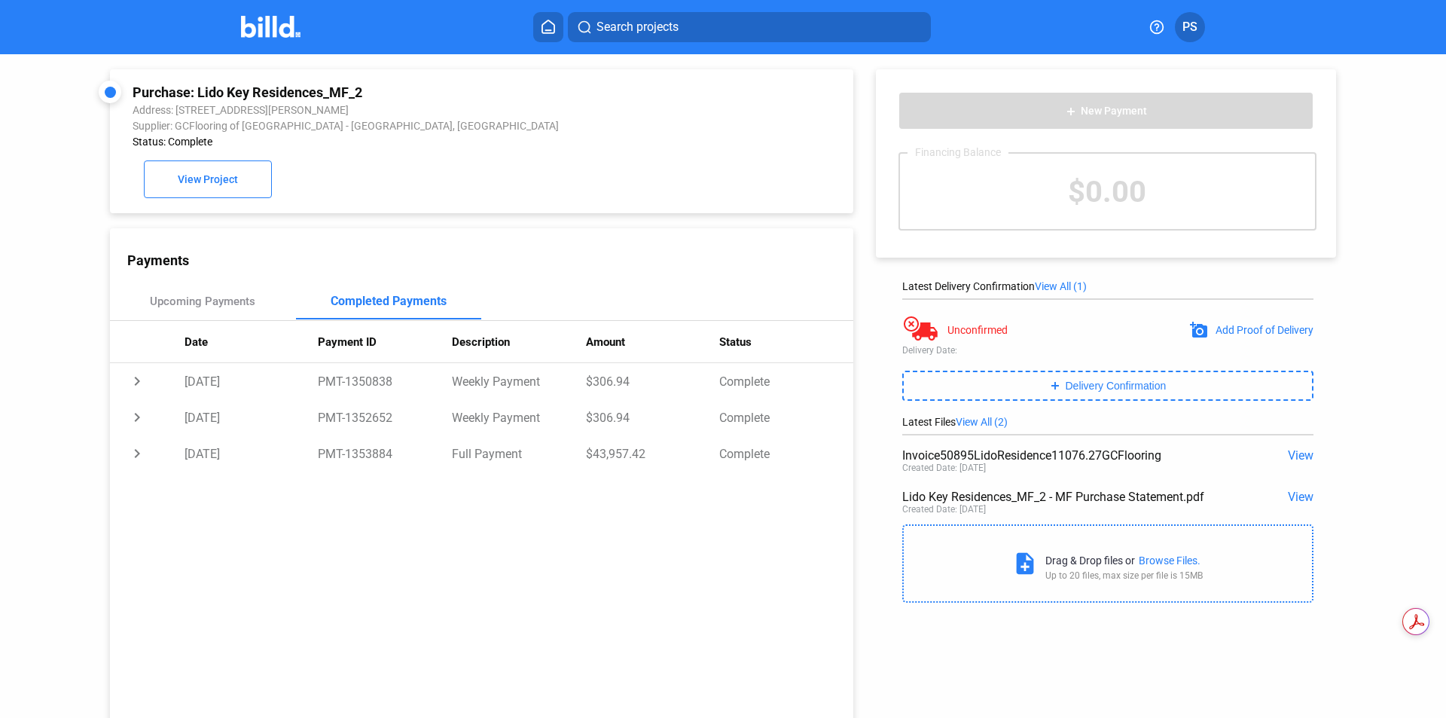
click at [1187, 32] on span "PS" at bounding box center [1189, 27] width 15 height 18
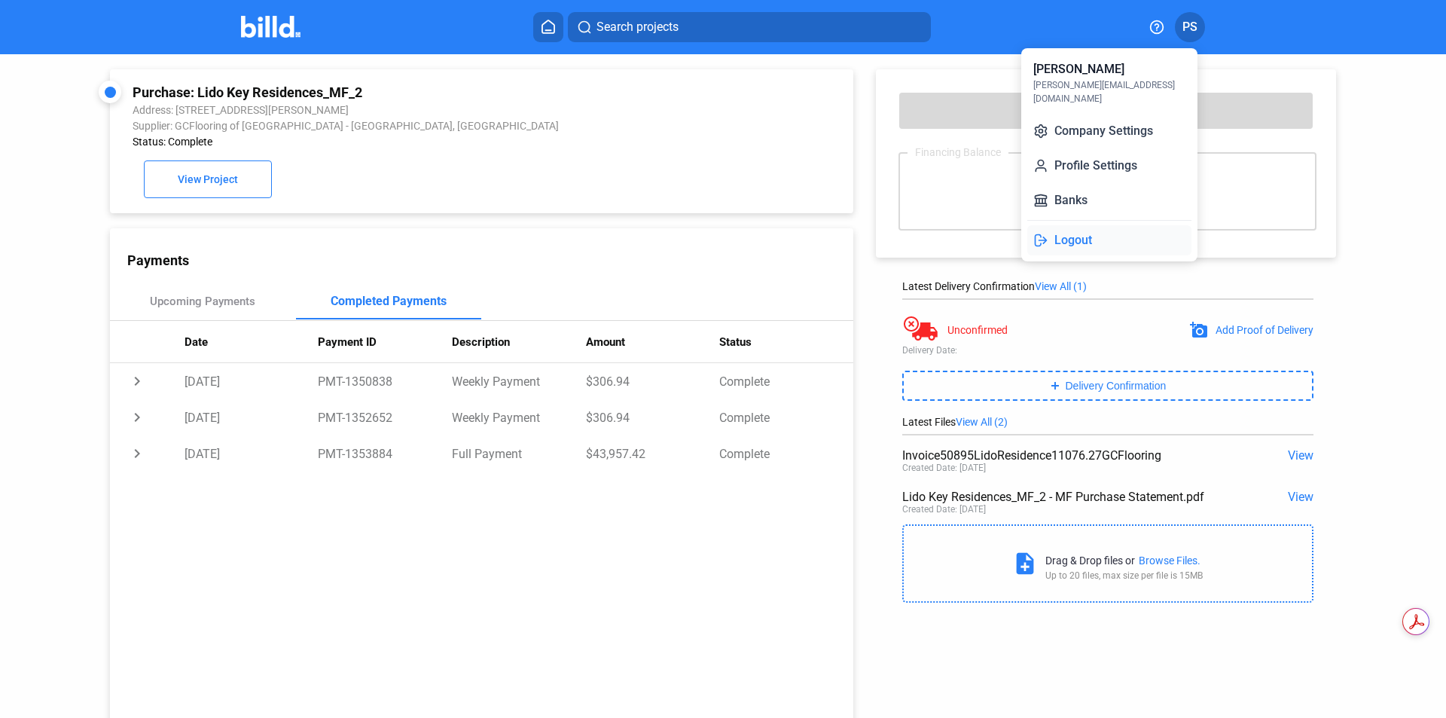
click at [1074, 226] on button "Logout" at bounding box center [1109, 240] width 164 height 30
